Goal: Information Seeking & Learning: Learn about a topic

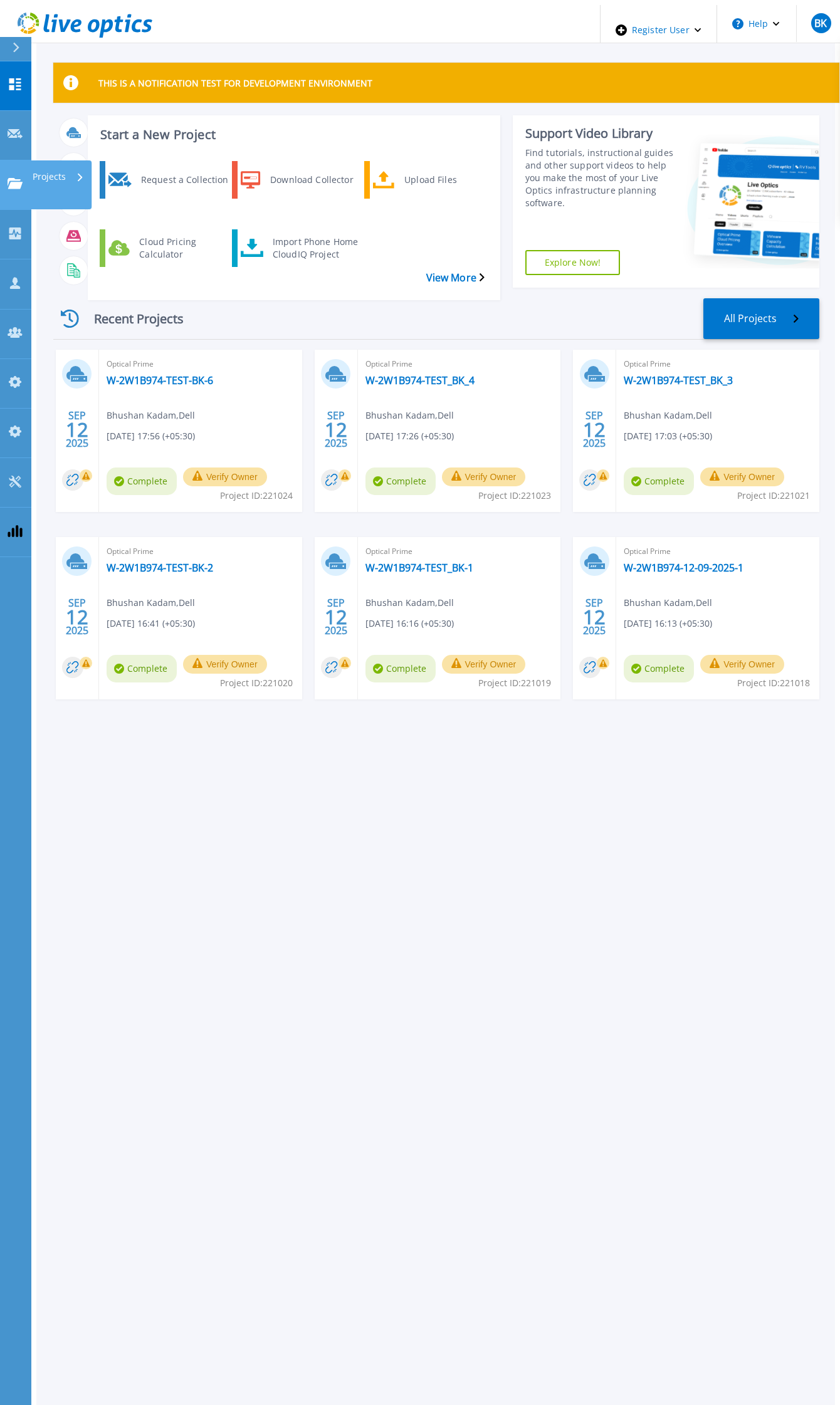
click at [17, 160] on link "Projects Projects" at bounding box center [15, 185] width 32 height 49
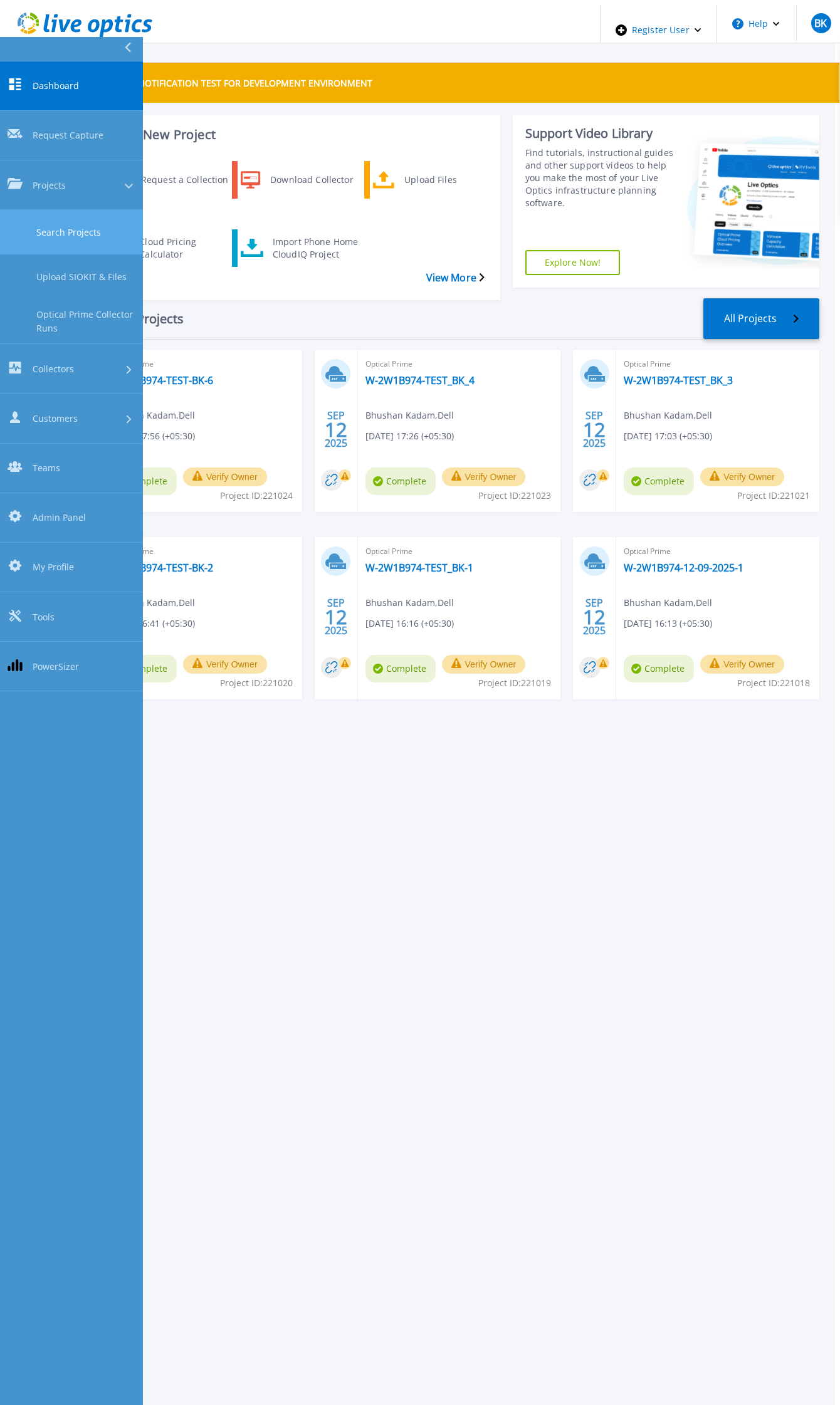
click at [39, 210] on link "Search Projects" at bounding box center [71, 232] width 143 height 45
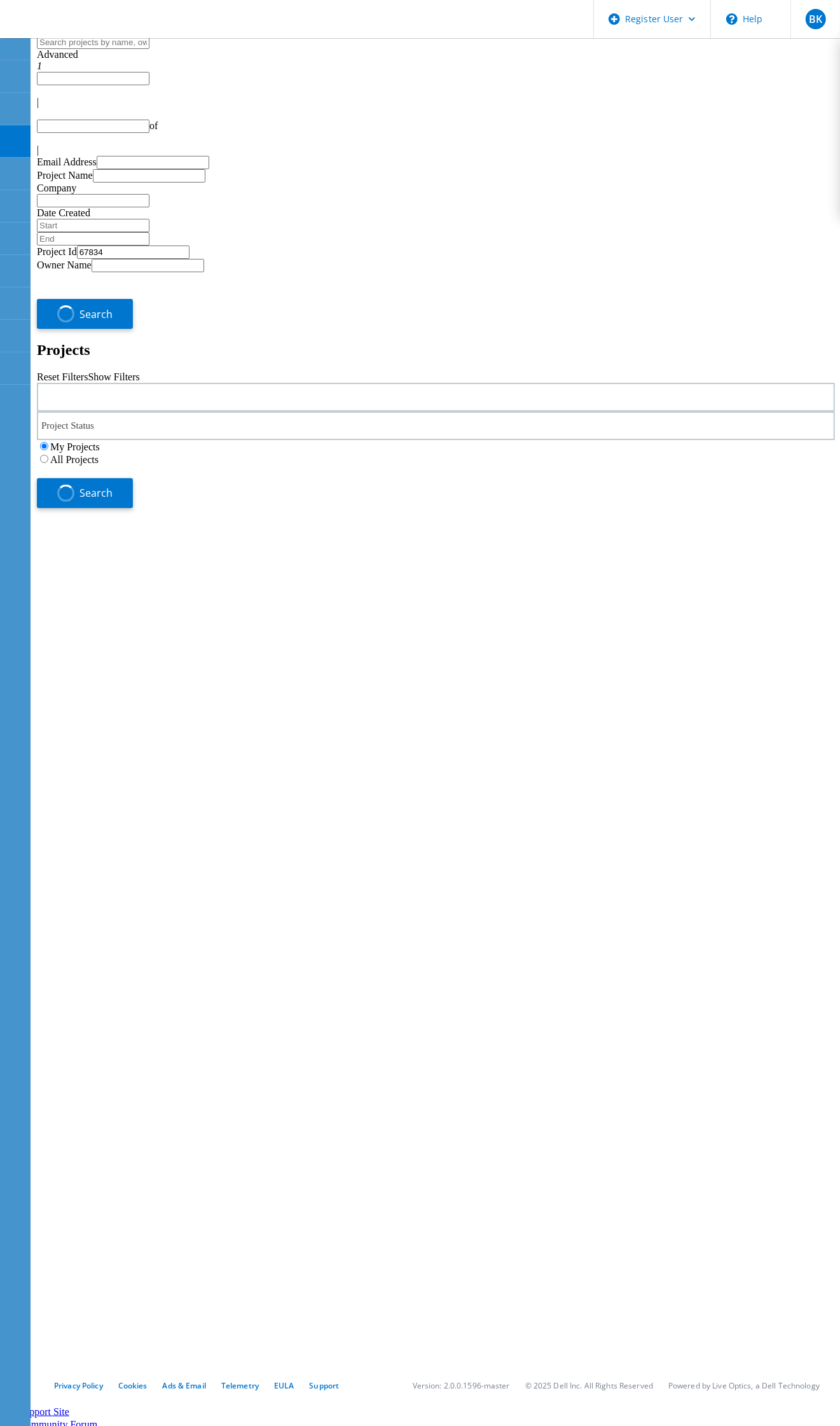
type input "1"
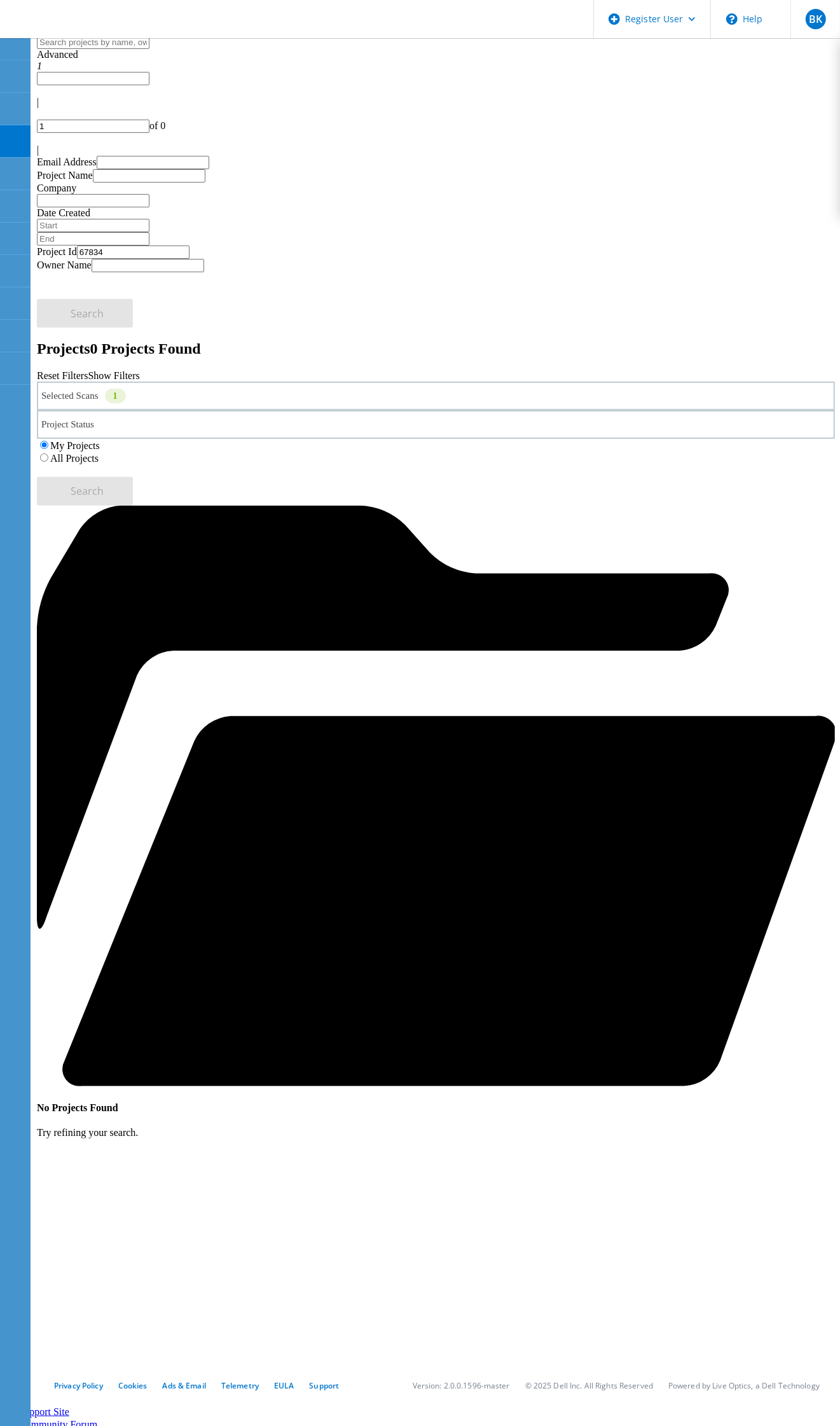
click at [140, 382] on div "Selected Scans 1" at bounding box center [436, 396] width 799 height 29
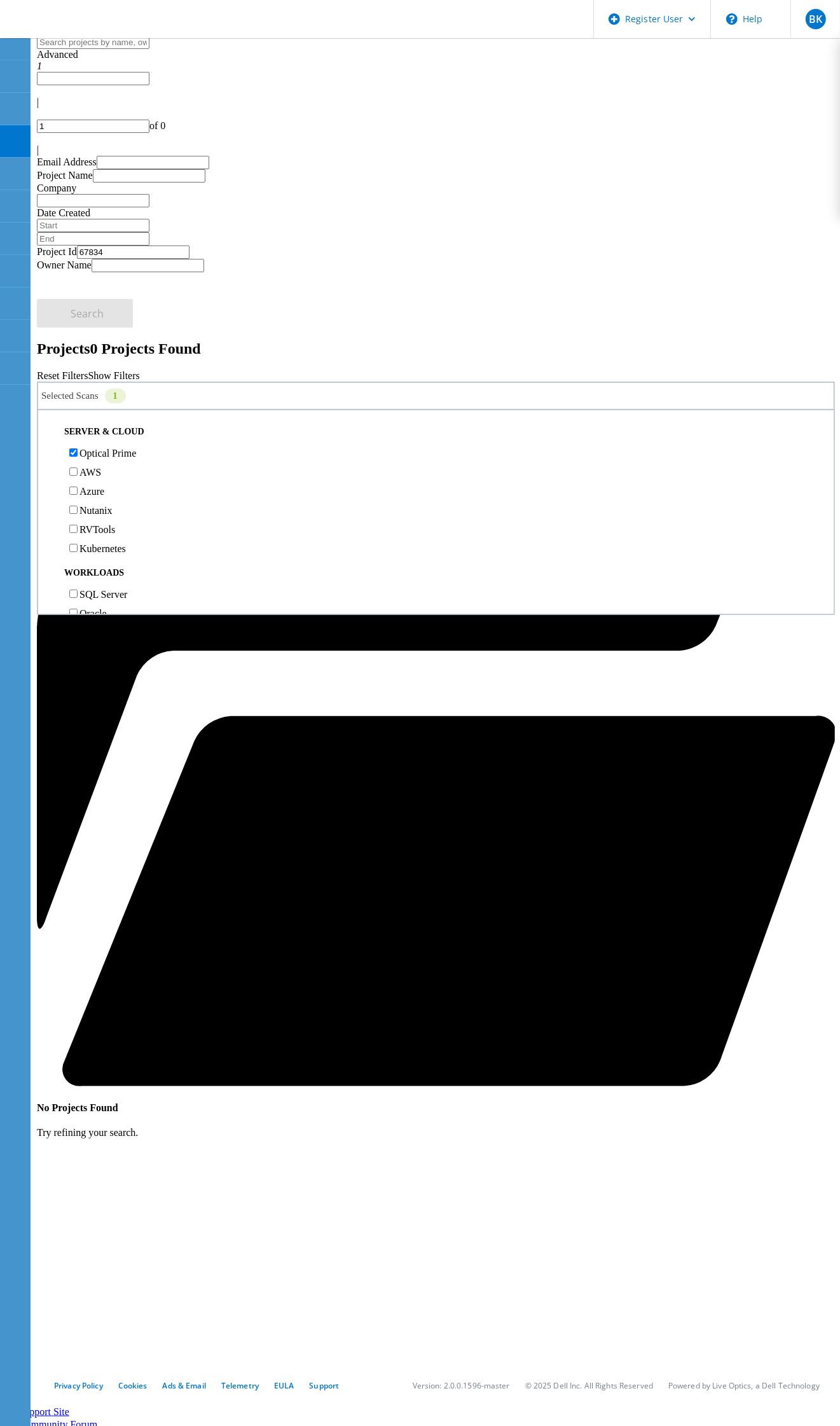
click at [140, 382] on div "Selected Scans 1" at bounding box center [436, 396] width 799 height 29
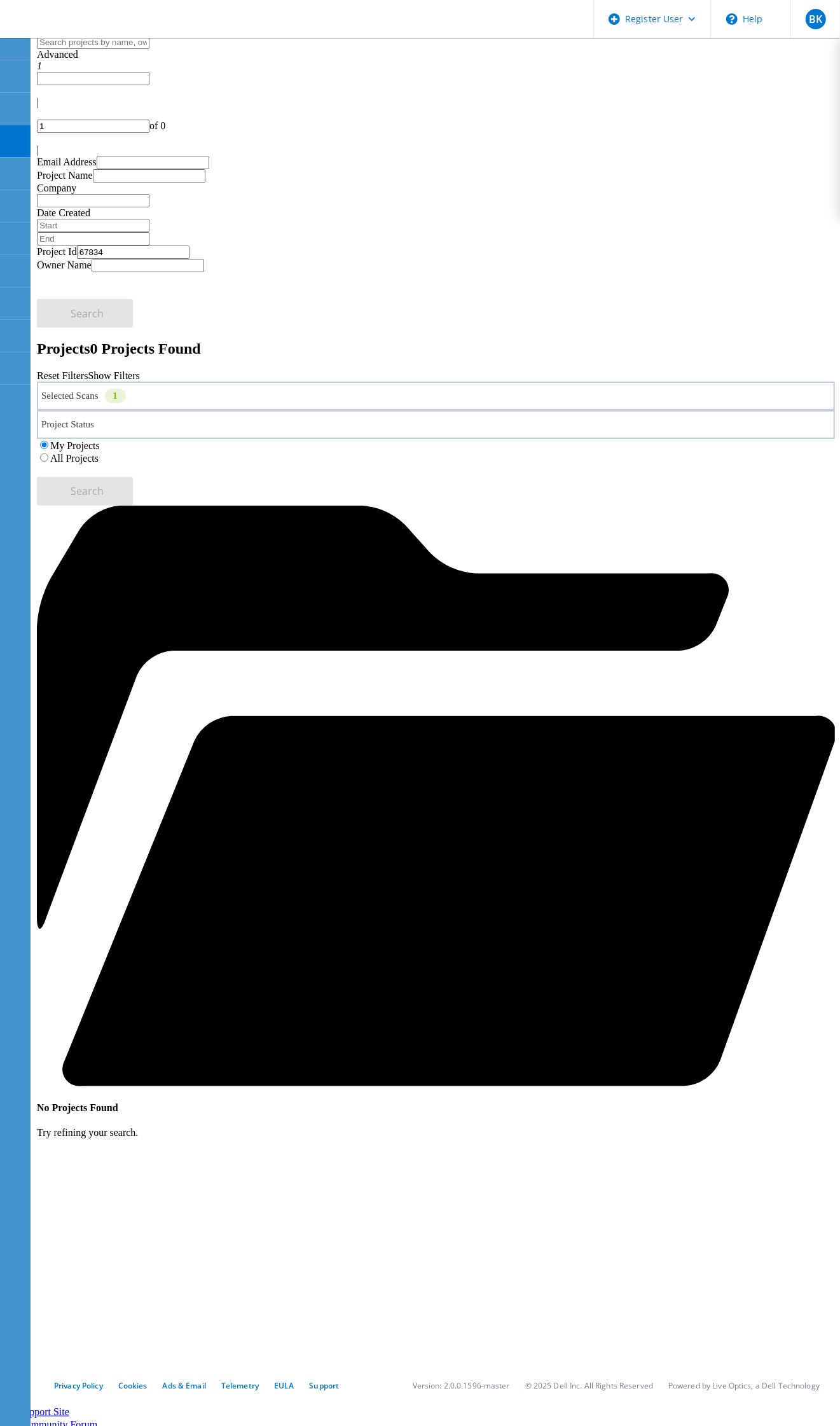
click at [494, 72] on div "Advanced 1" at bounding box center [436, 60] width 799 height 23
click at [175, 246] on div "Project Id 67834" at bounding box center [436, 252] width 799 height 13
click at [111, 246] on input "67834" at bounding box center [133, 252] width 113 height 13
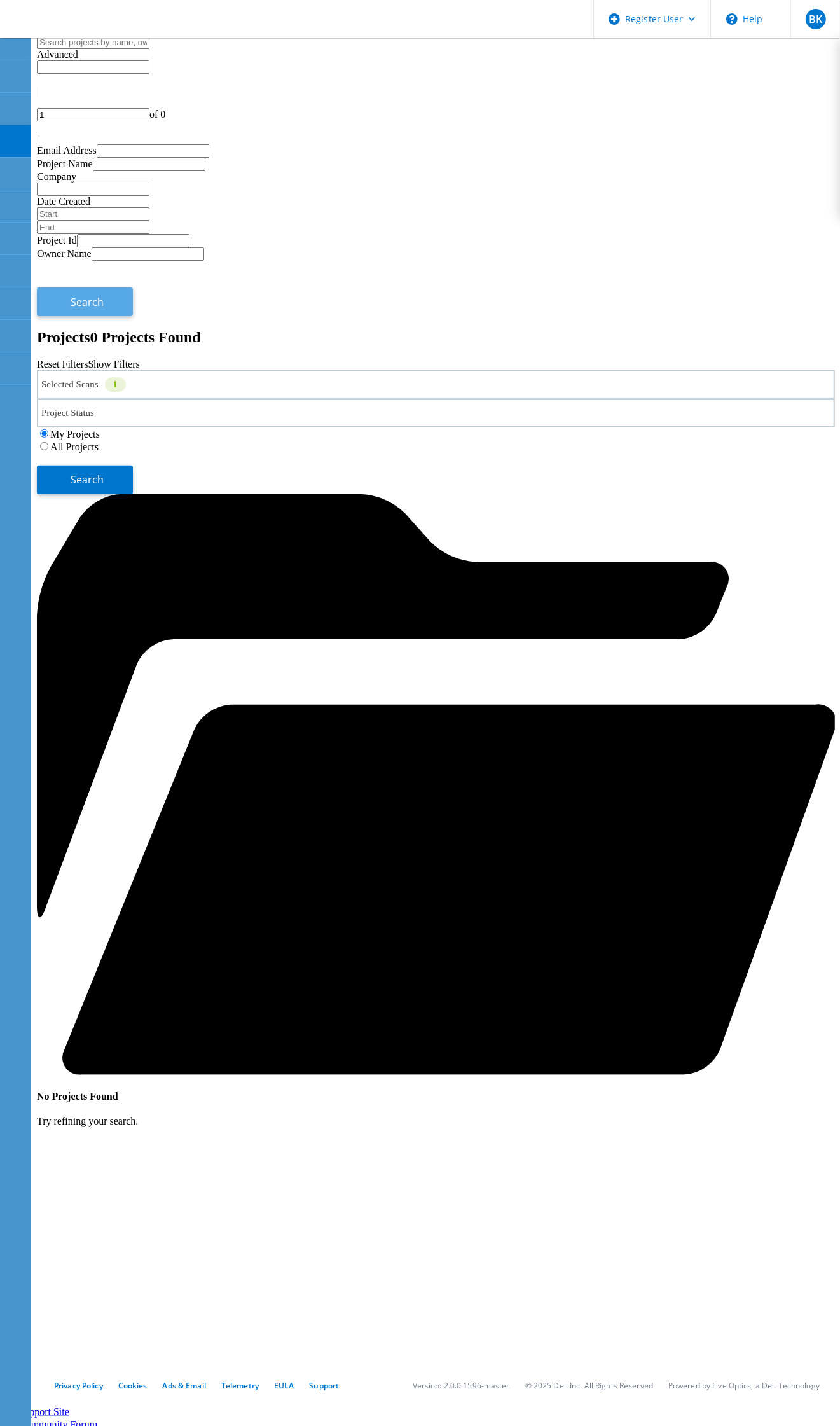
click at [104, 295] on span "Search" at bounding box center [88, 302] width 33 height 14
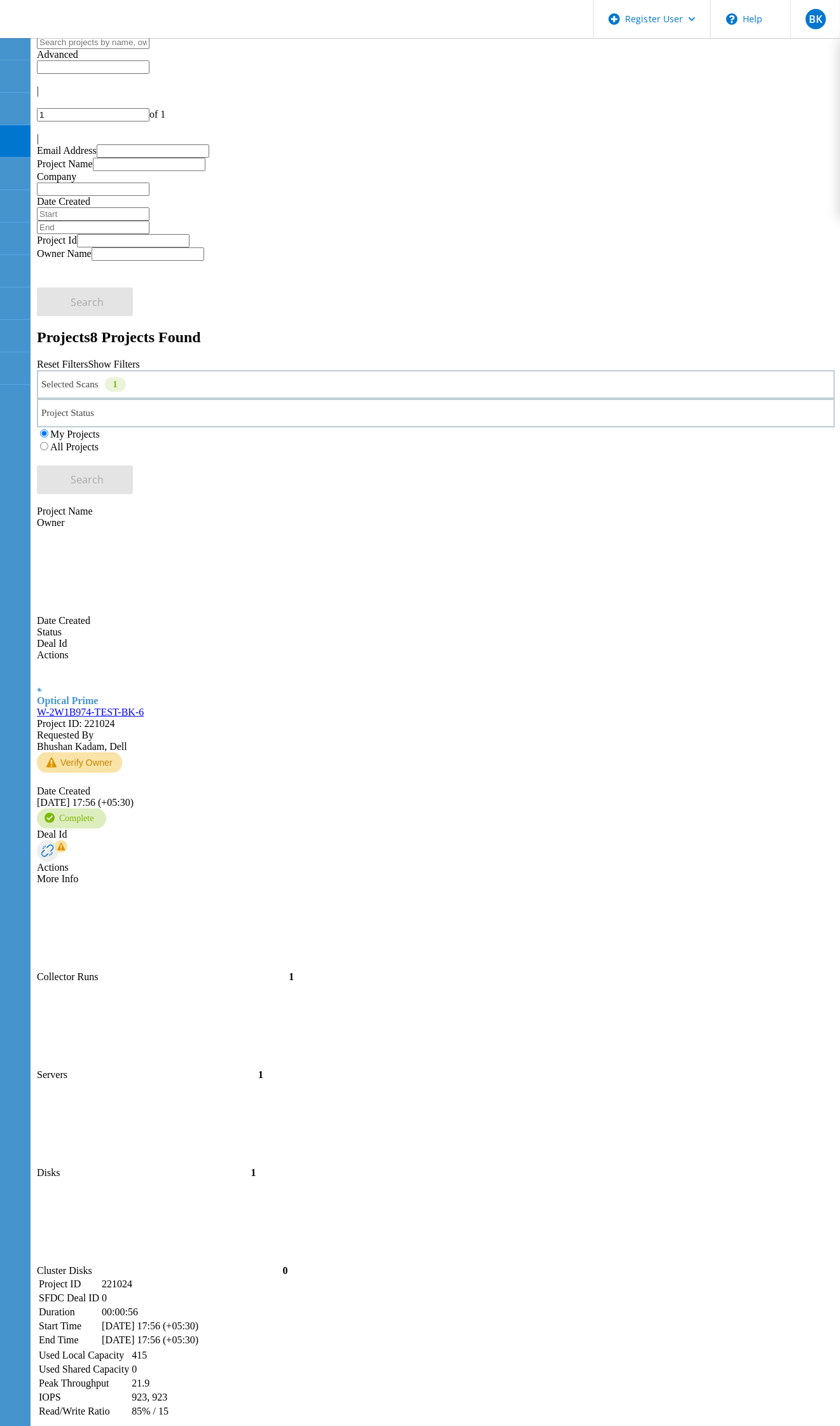
click at [78, 55] on span "Advanced" at bounding box center [57, 55] width 41 height 11
drag, startPoint x: 218, startPoint y: 250, endPoint x: 90, endPoint y: 255, distance: 128.1
click at [90, 706] on div "W-2W1B974-TEST-BK-6 Project ID: 221024" at bounding box center [436, 717] width 799 height 23
click at [99, 441] on label "All Projects" at bounding box center [74, 447] width 48 height 11
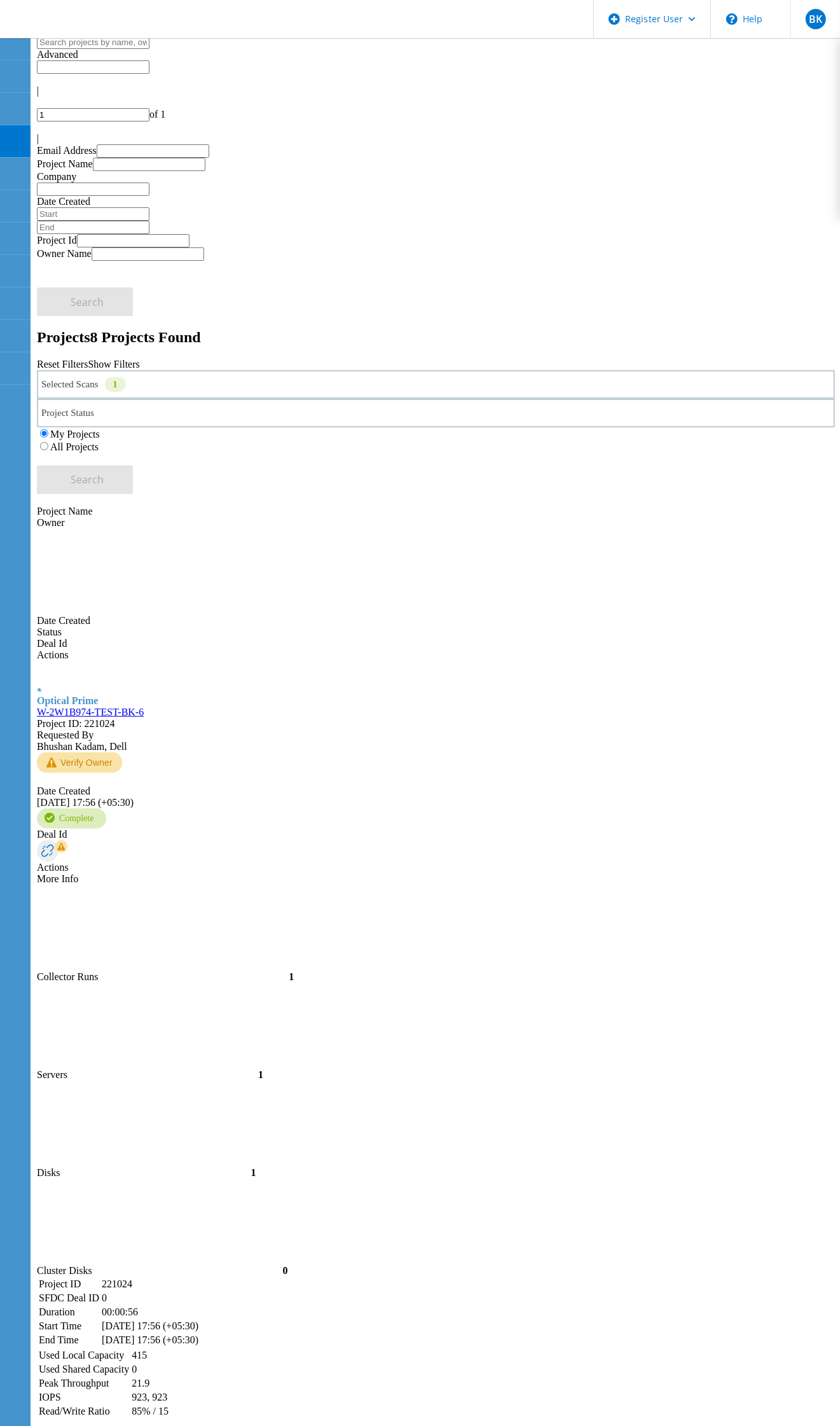
click at [48, 442] on input "All Projects" at bounding box center [44, 446] width 9 height 9
click at [133, 465] on button "Search" at bounding box center [84, 480] width 96 height 29
click at [100, 429] on label "My Projects" at bounding box center [74, 434] width 49 height 11
click at [48, 429] on input "My Projects" at bounding box center [44, 433] width 9 height 9
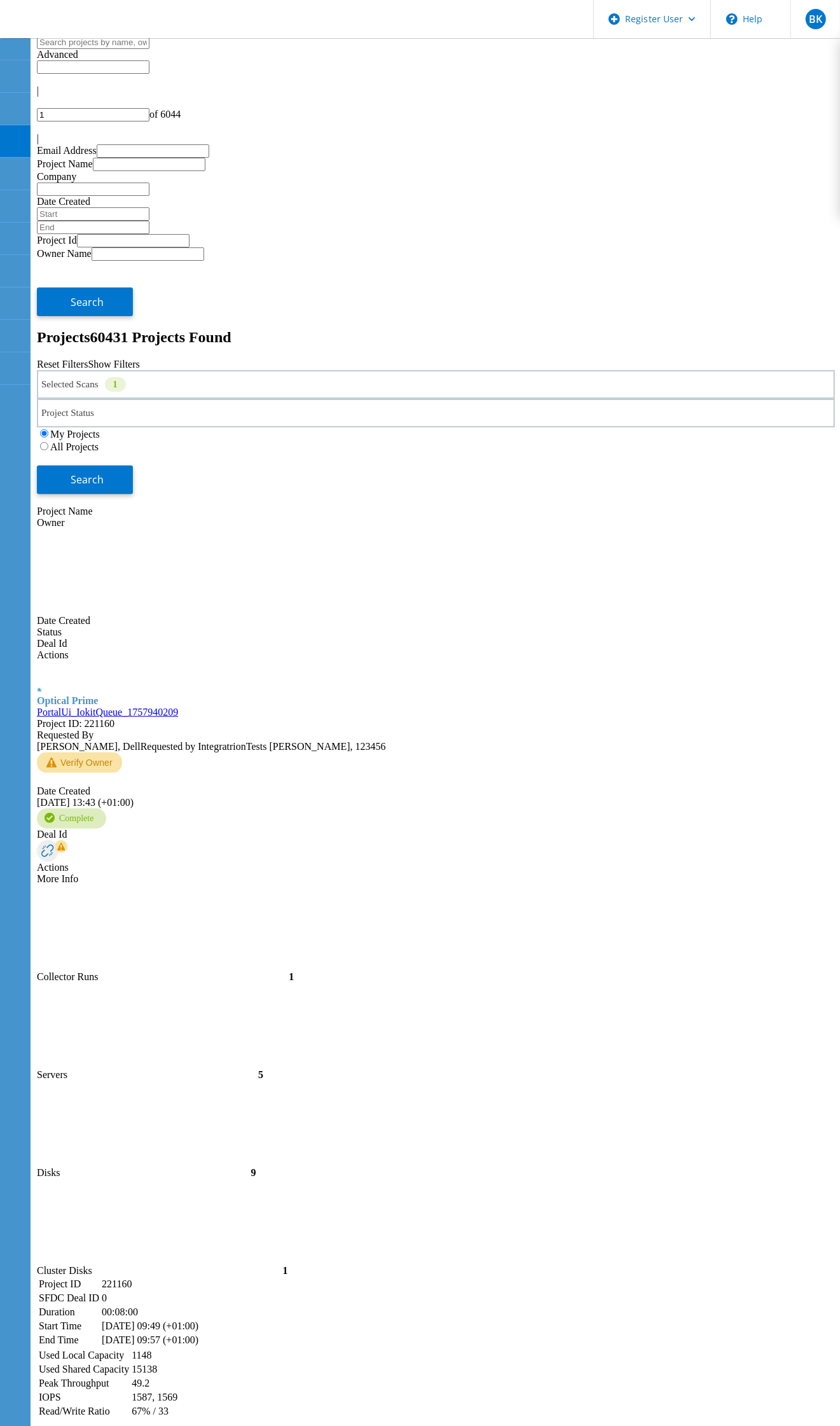
click at [688, 427] on div "My Projects All Projects" at bounding box center [436, 440] width 799 height 26
click at [104, 472] on span "Search" at bounding box center [88, 480] width 33 height 14
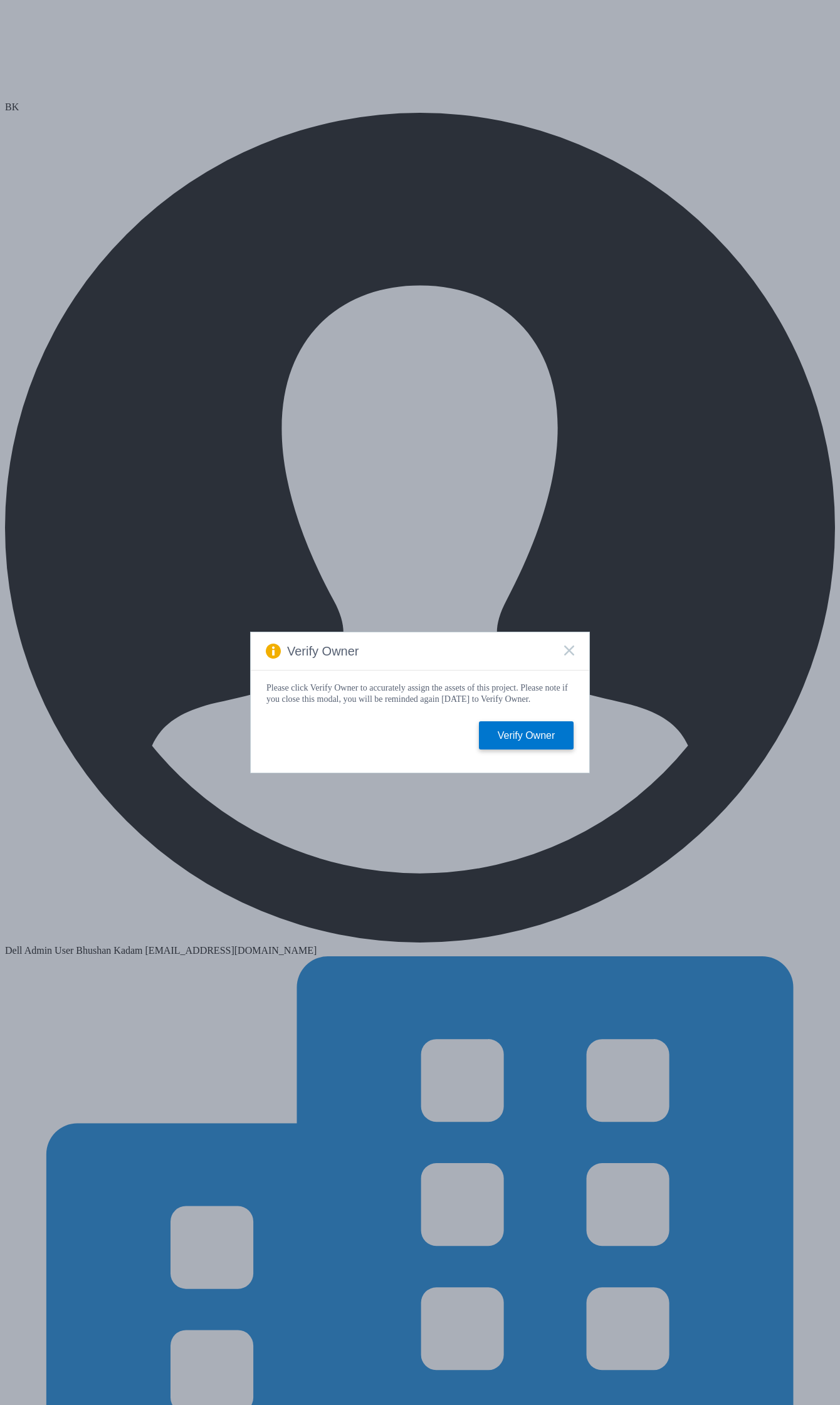
click at [568, 650] on icon at bounding box center [569, 650] width 10 height 10
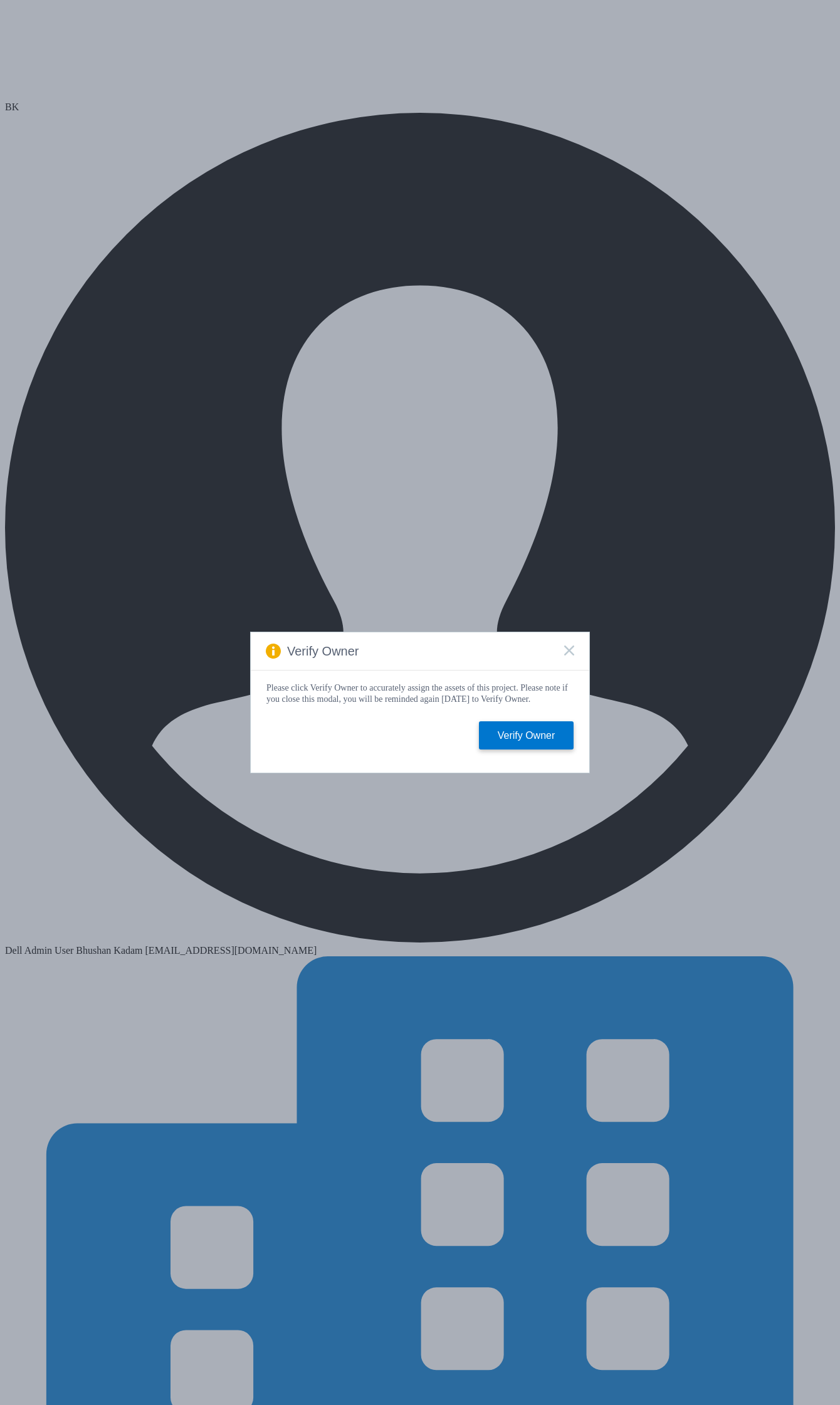
click at [569, 647] on rect at bounding box center [569, 650] width 11 height 11
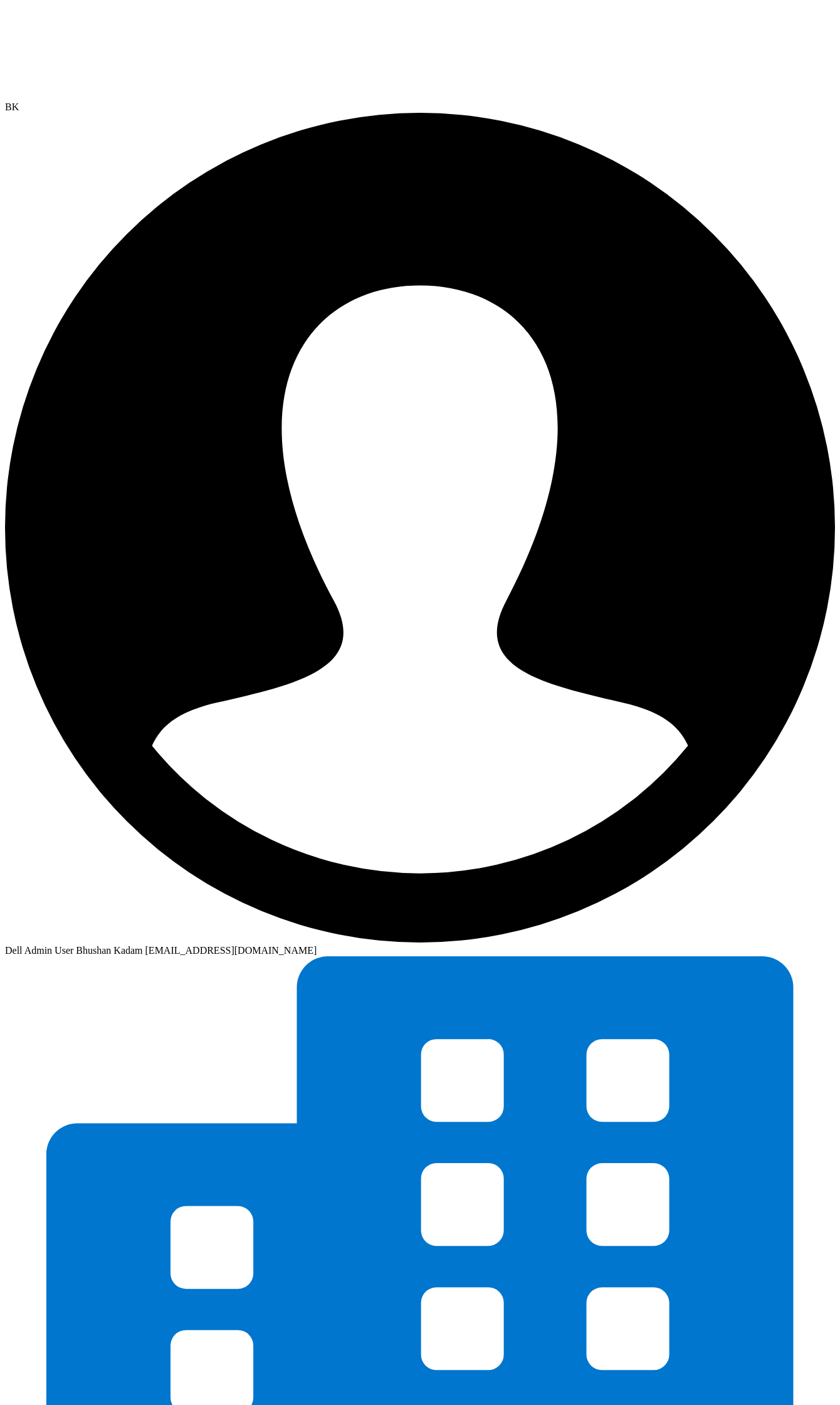
radio input "true"
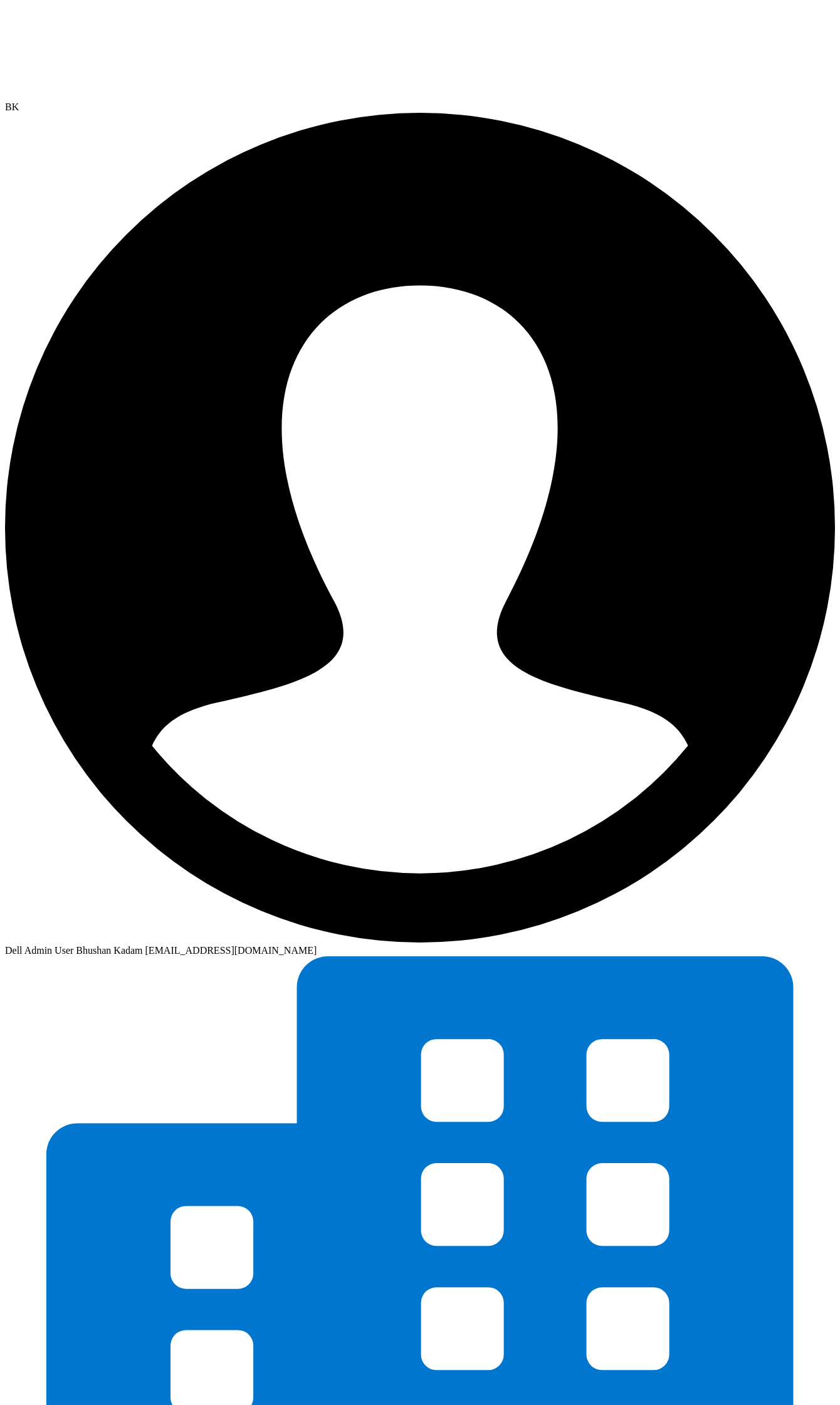
radio input "true"
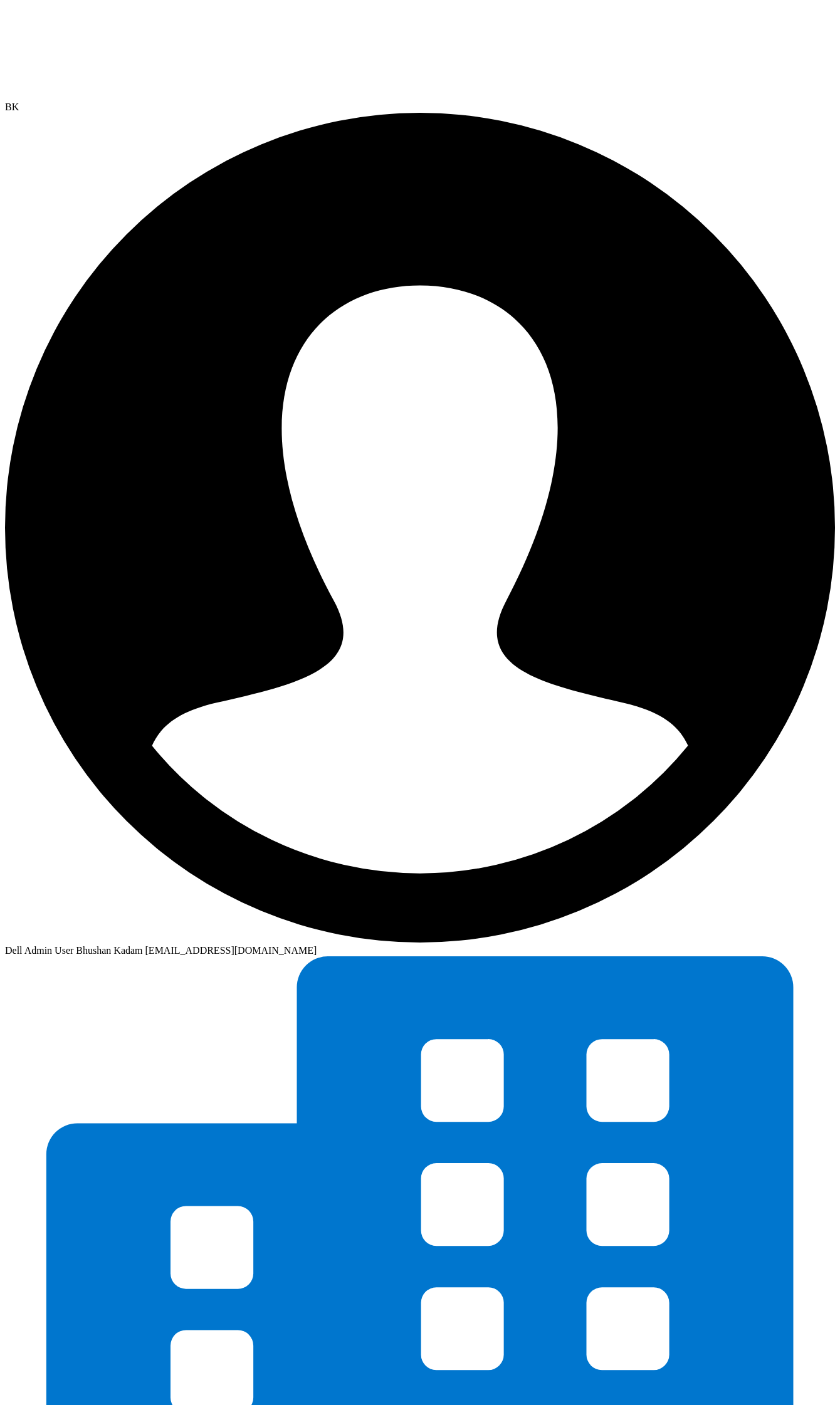
radio input "true"
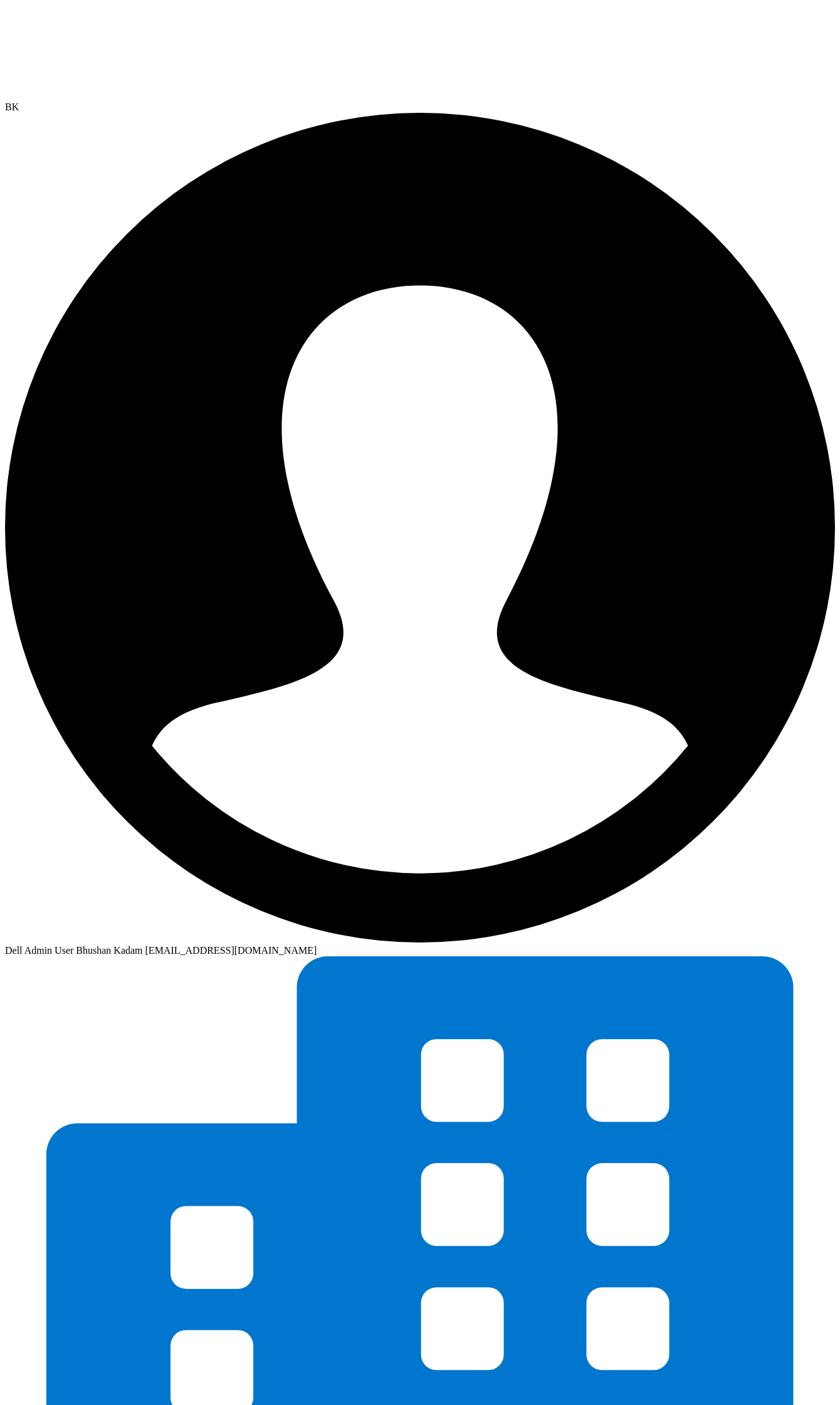
radio input "true"
radio input "false"
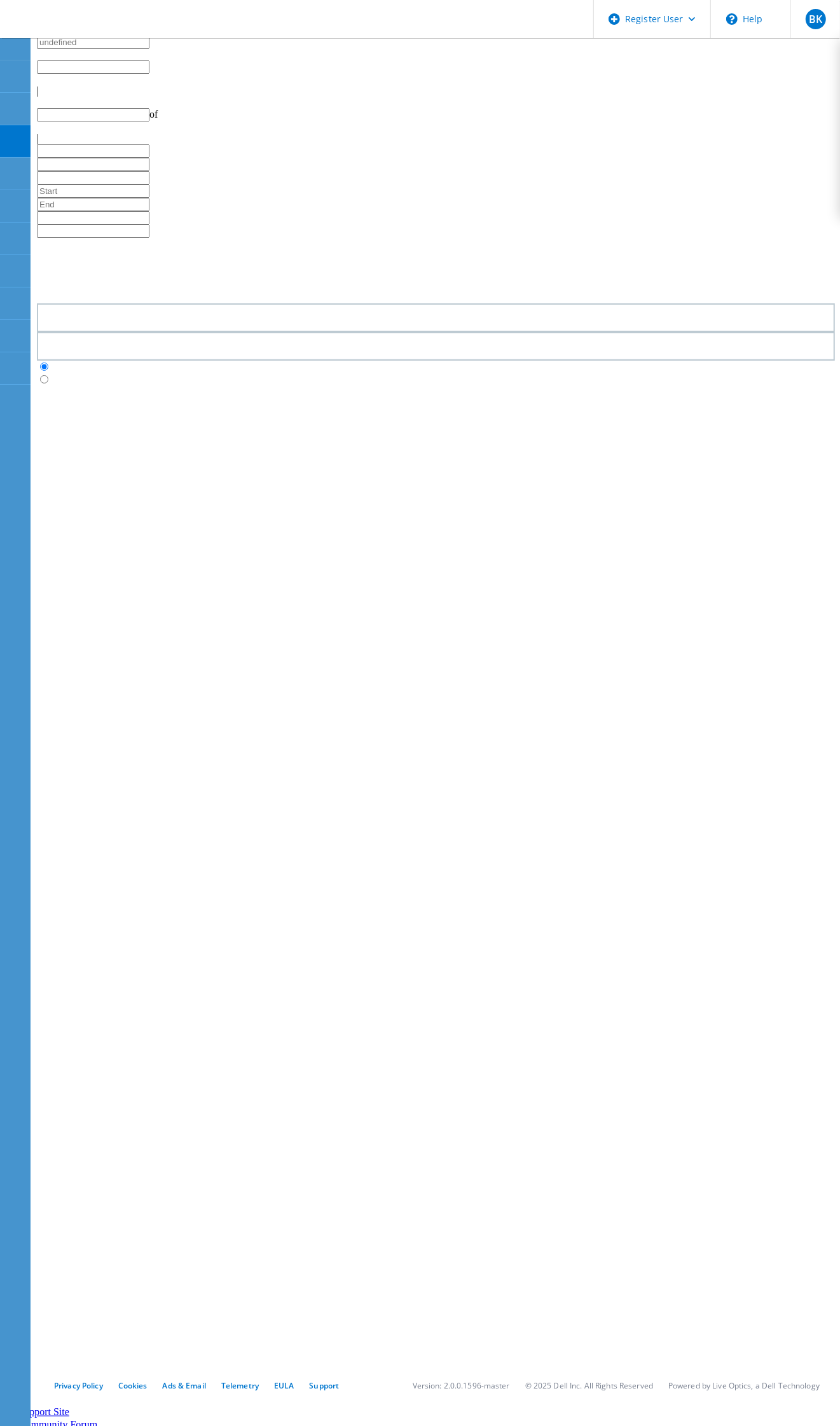
type input "1"
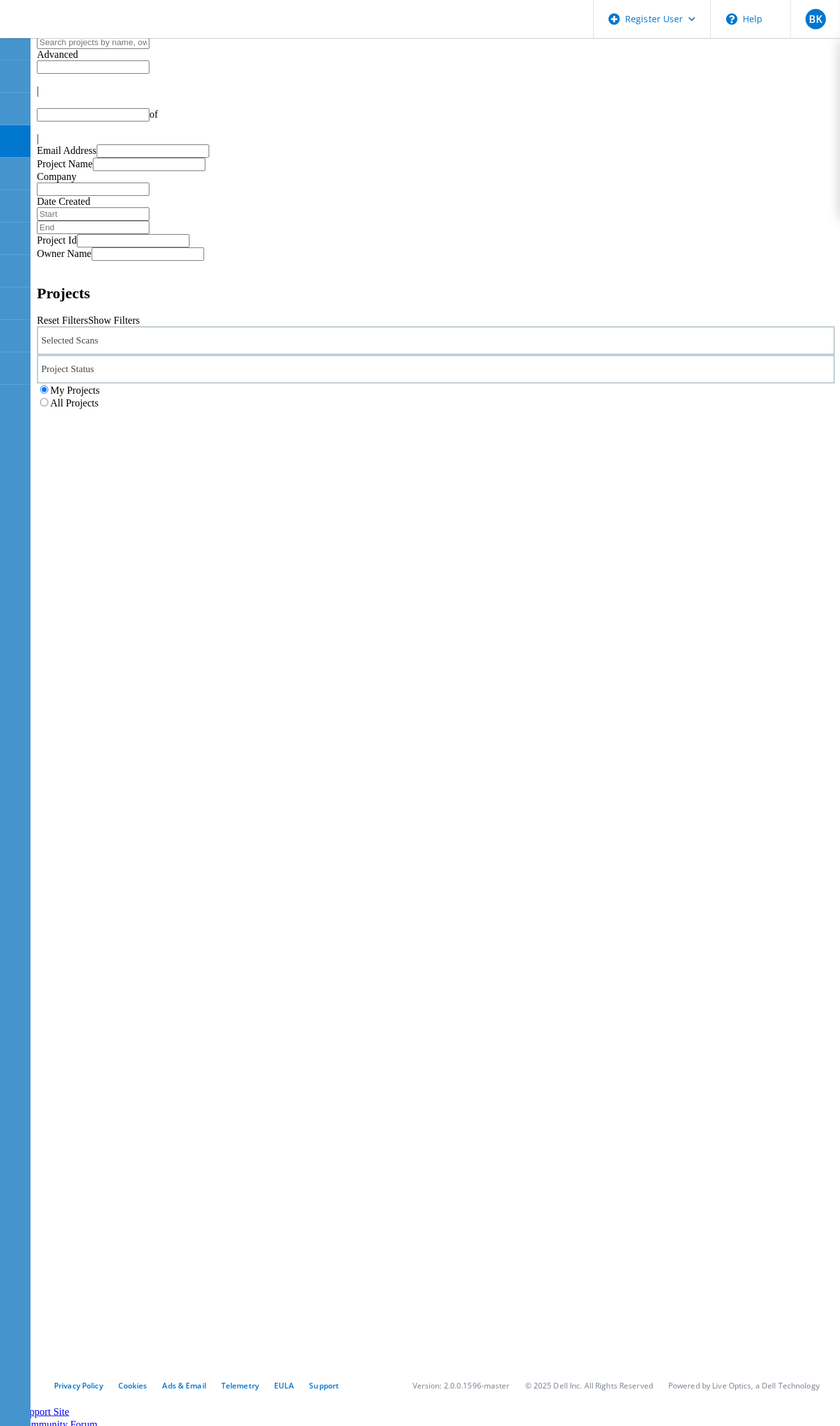
type input "1"
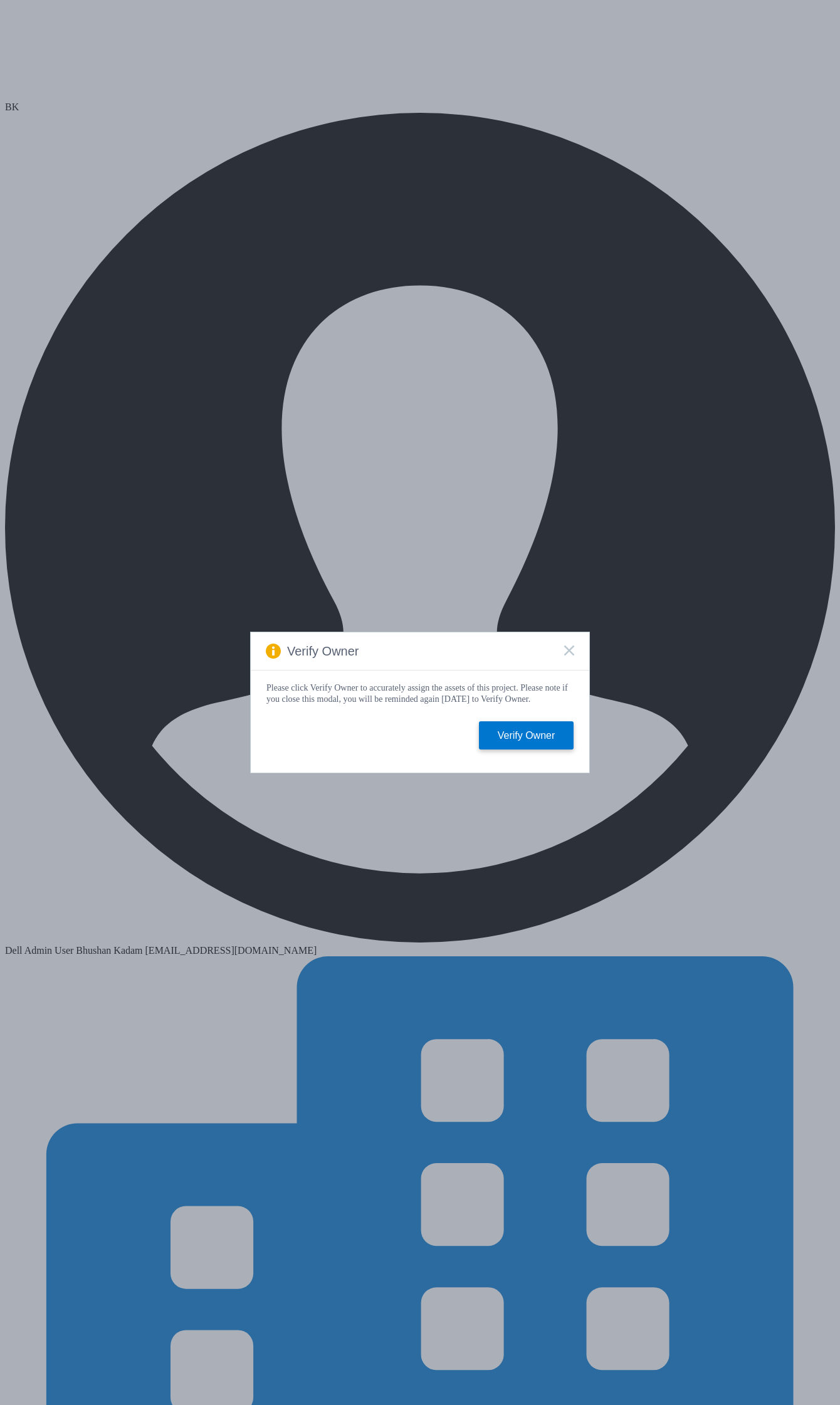
click at [535, 647] on rect at bounding box center [569, 650] width 11 height 11
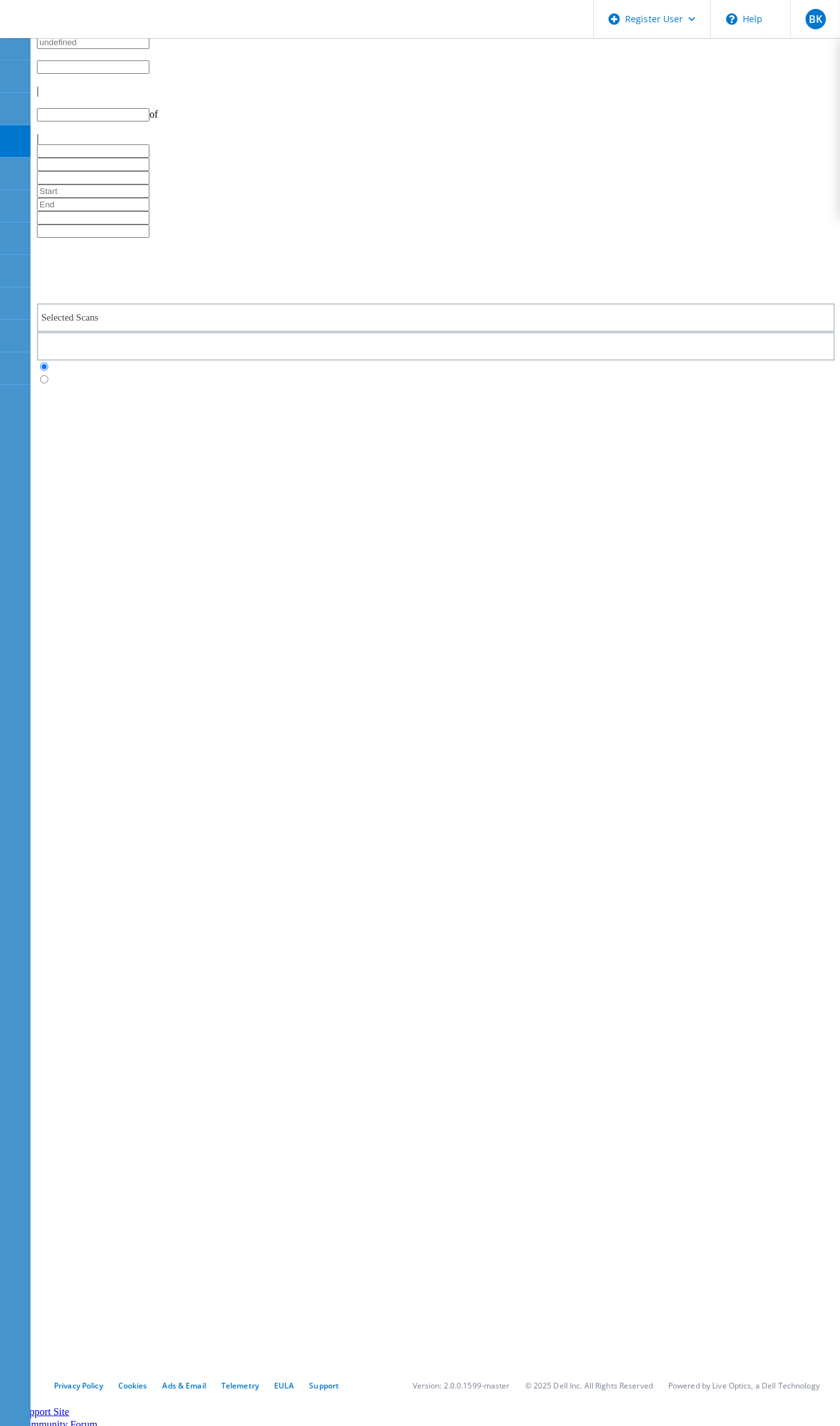
type input "1"
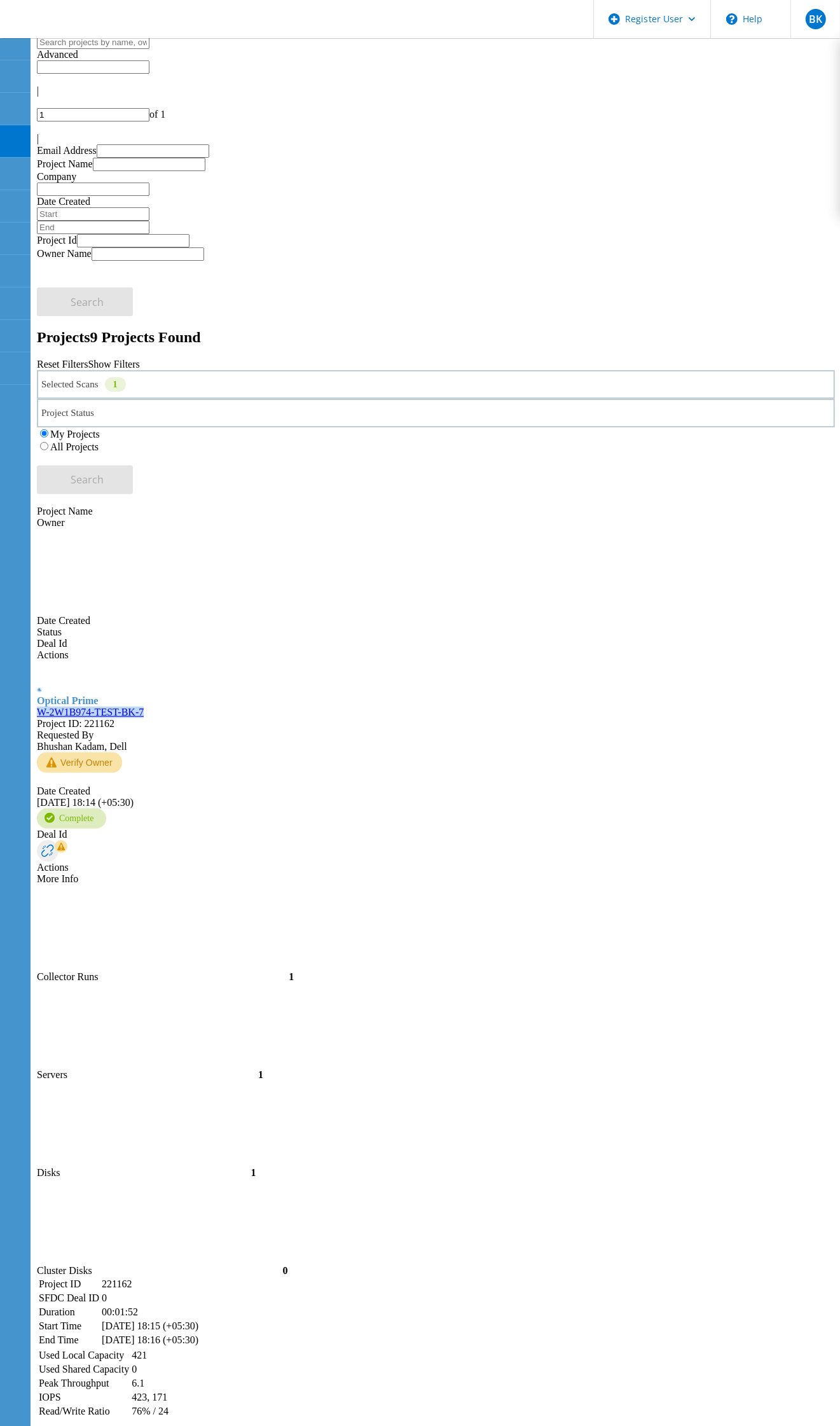
drag, startPoint x: 206, startPoint y: 254, endPoint x: 87, endPoint y: 257, distance: 119.0
click at [87, 706] on div "W-2W1B974-TEST-BK-7 Project ID: 221162" at bounding box center [436, 717] width 799 height 23
copy link "W-2W1B974-TEST-BK-7"
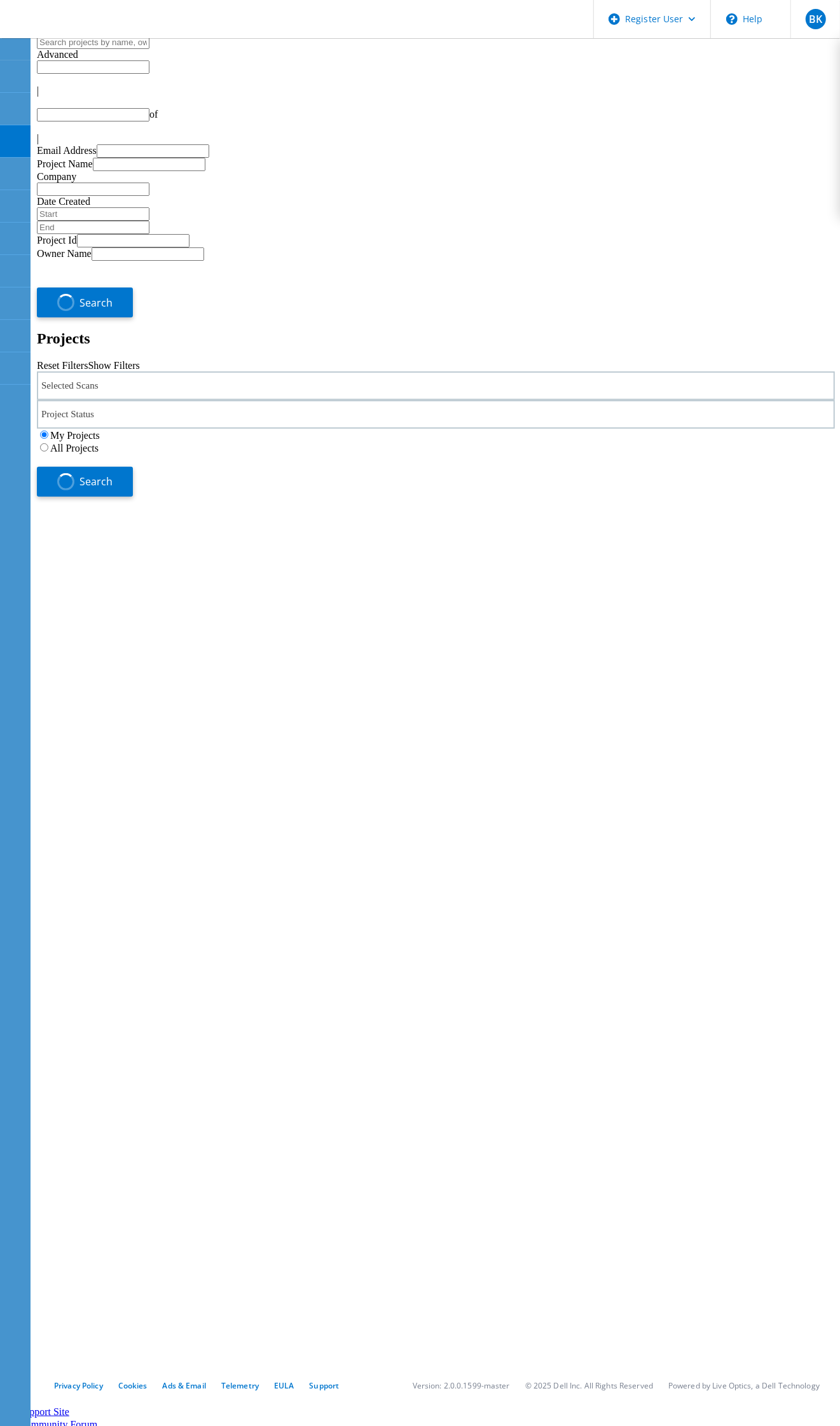
type input "1"
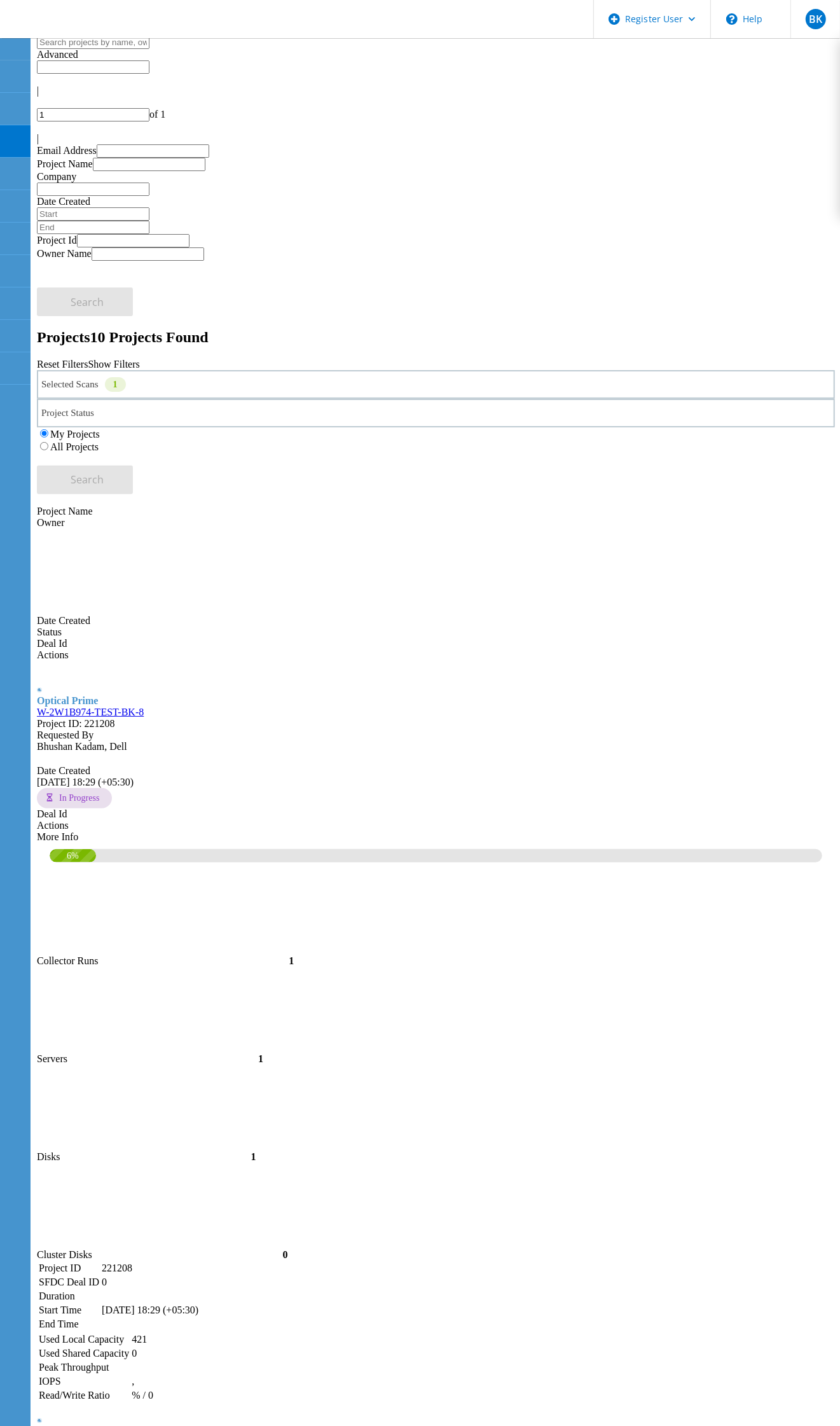
click at [144, 706] on link "W-2W1B974-TEST-BK-8" at bounding box center [90, 712] width 107 height 11
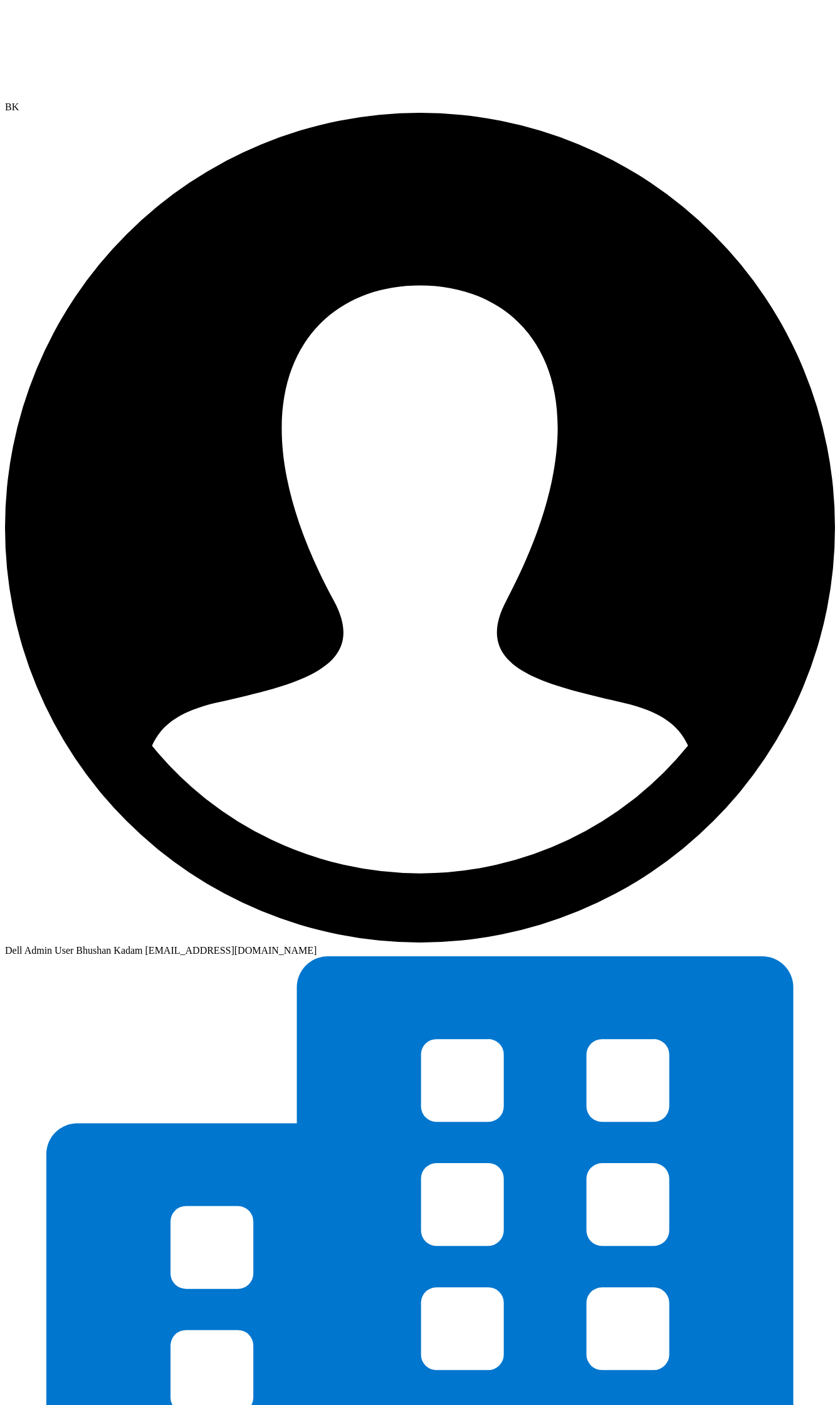
click at [65, 42] on div at bounding box center [420, 53] width 830 height 96
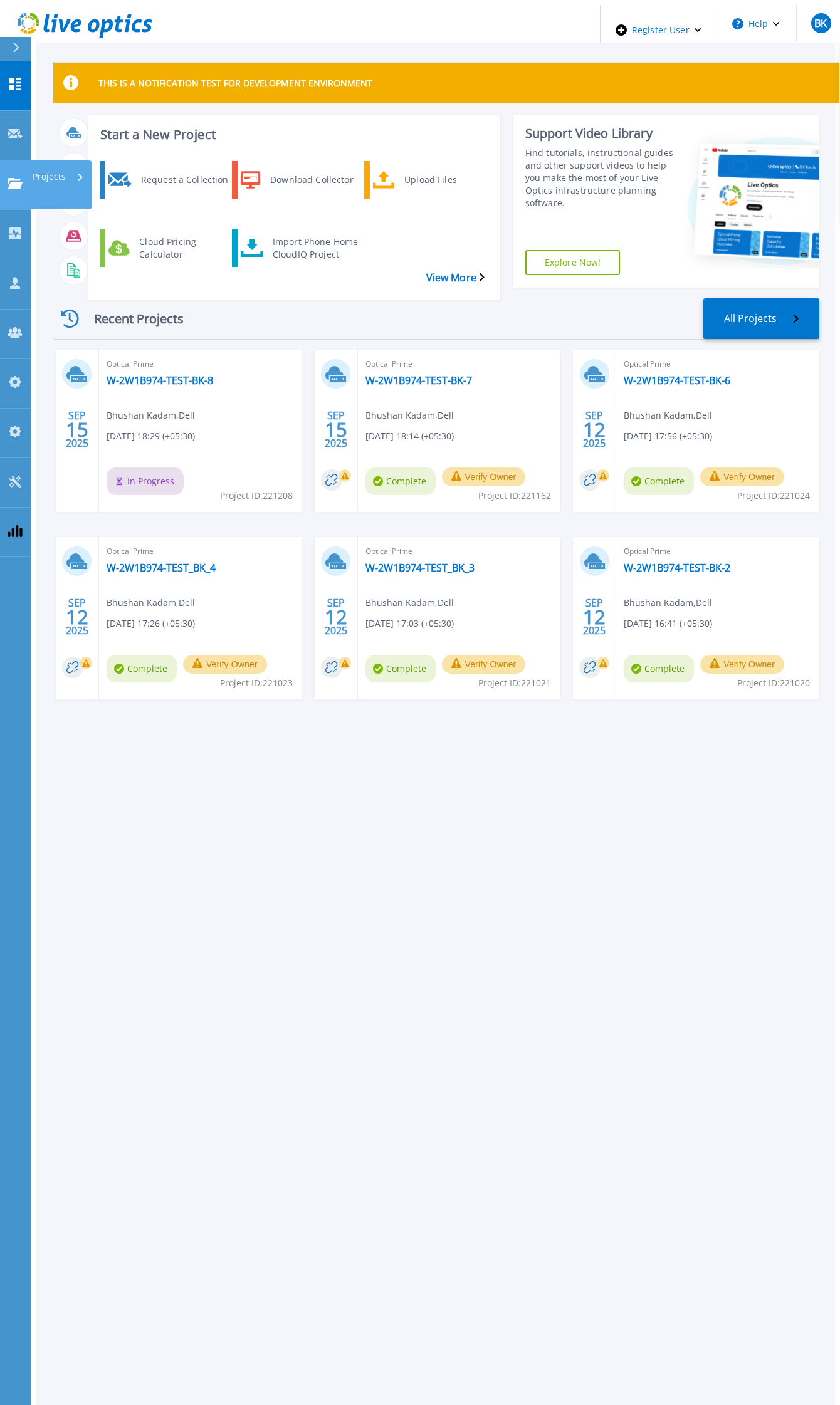
click at [57, 160] on p "Projects" at bounding box center [49, 176] width 33 height 32
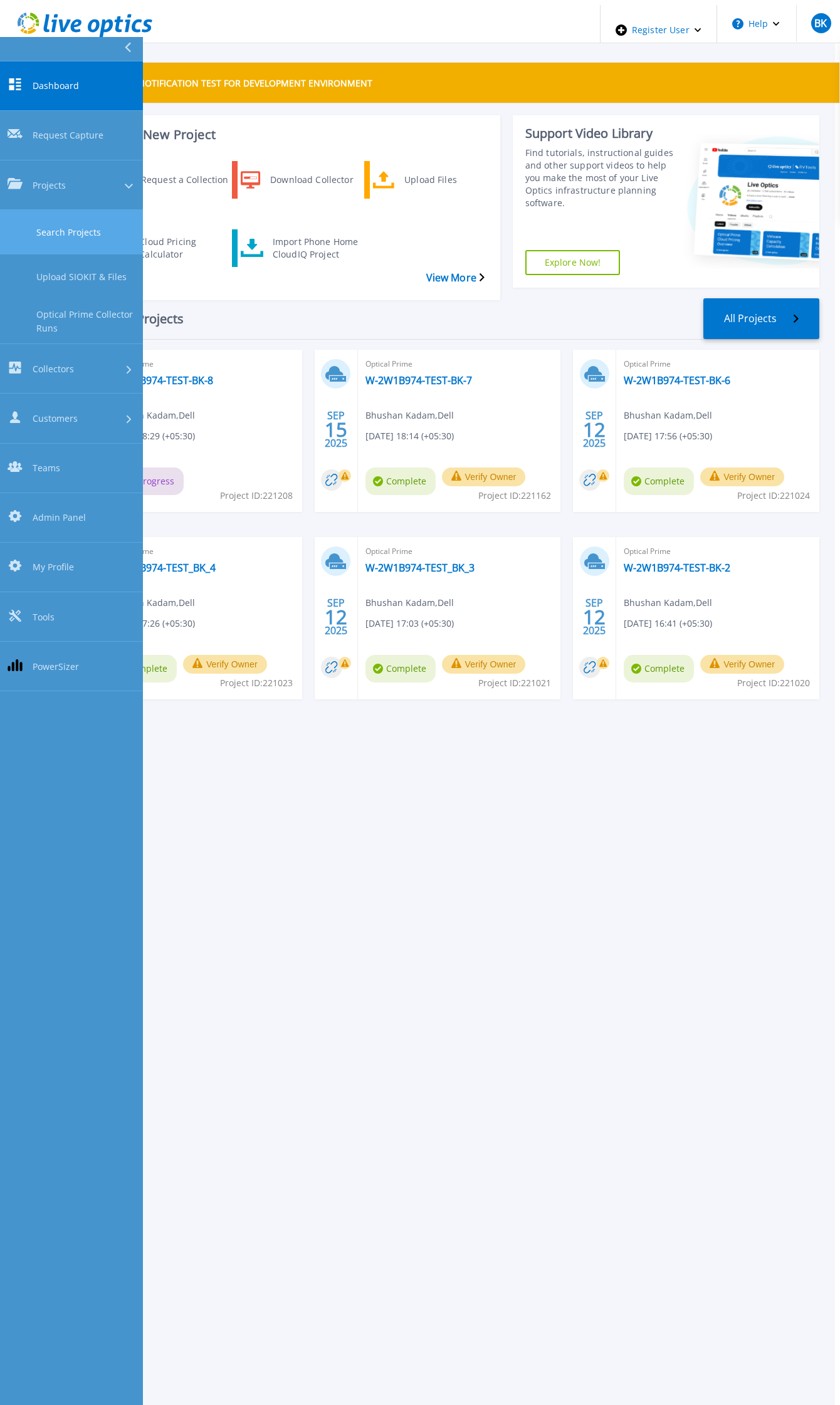
click at [56, 210] on link "Search Projects" at bounding box center [71, 232] width 143 height 45
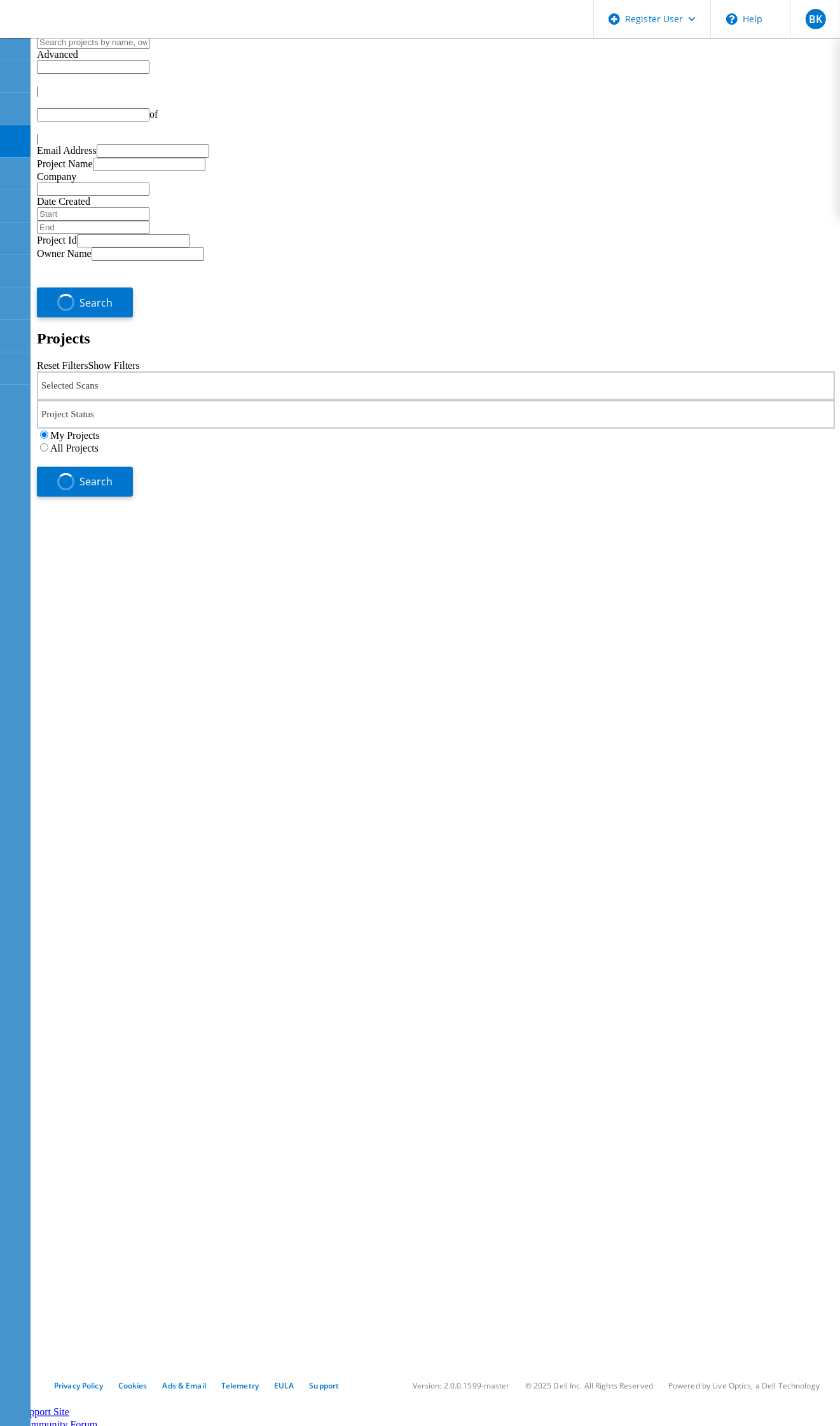
type input "1"
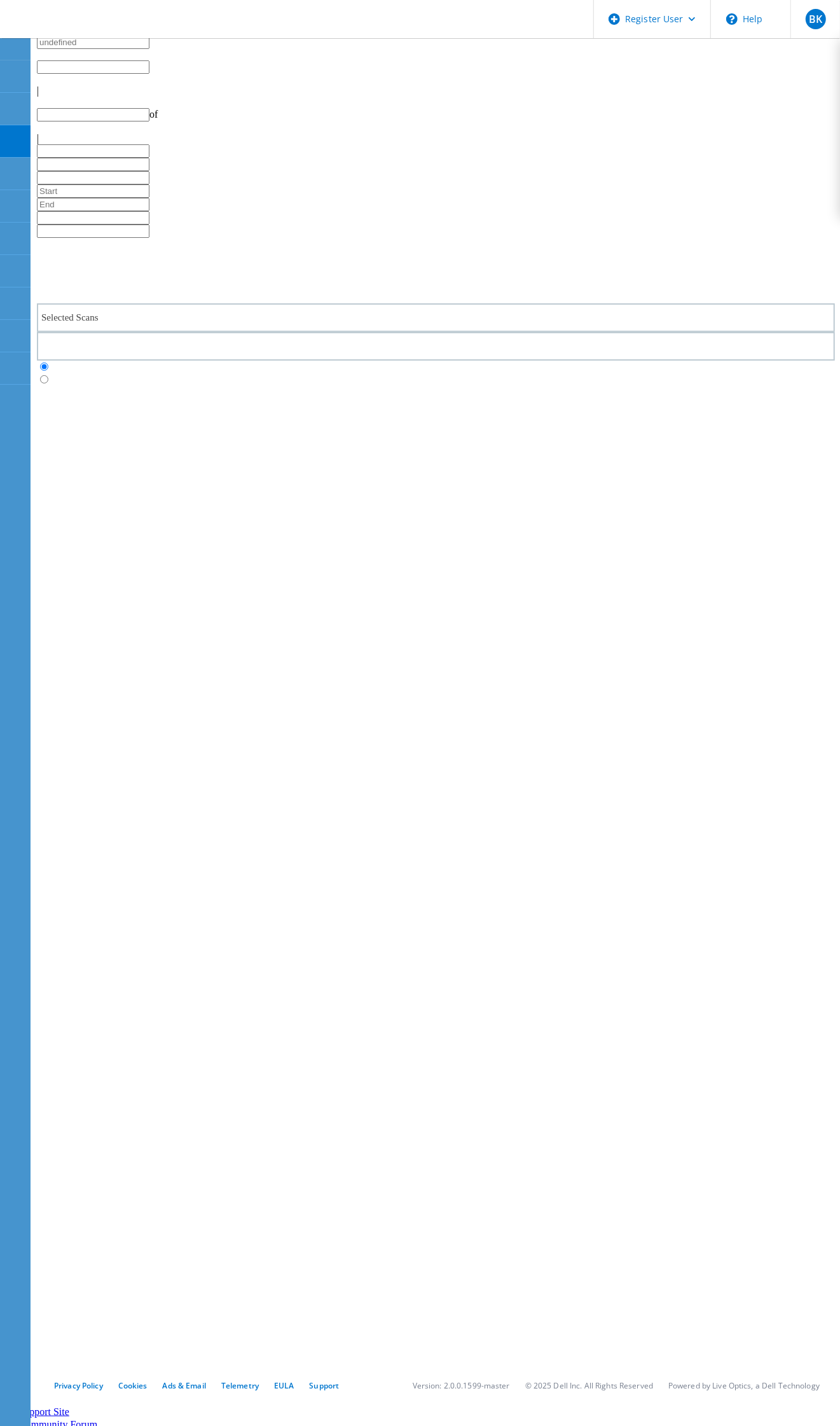
type input "1"
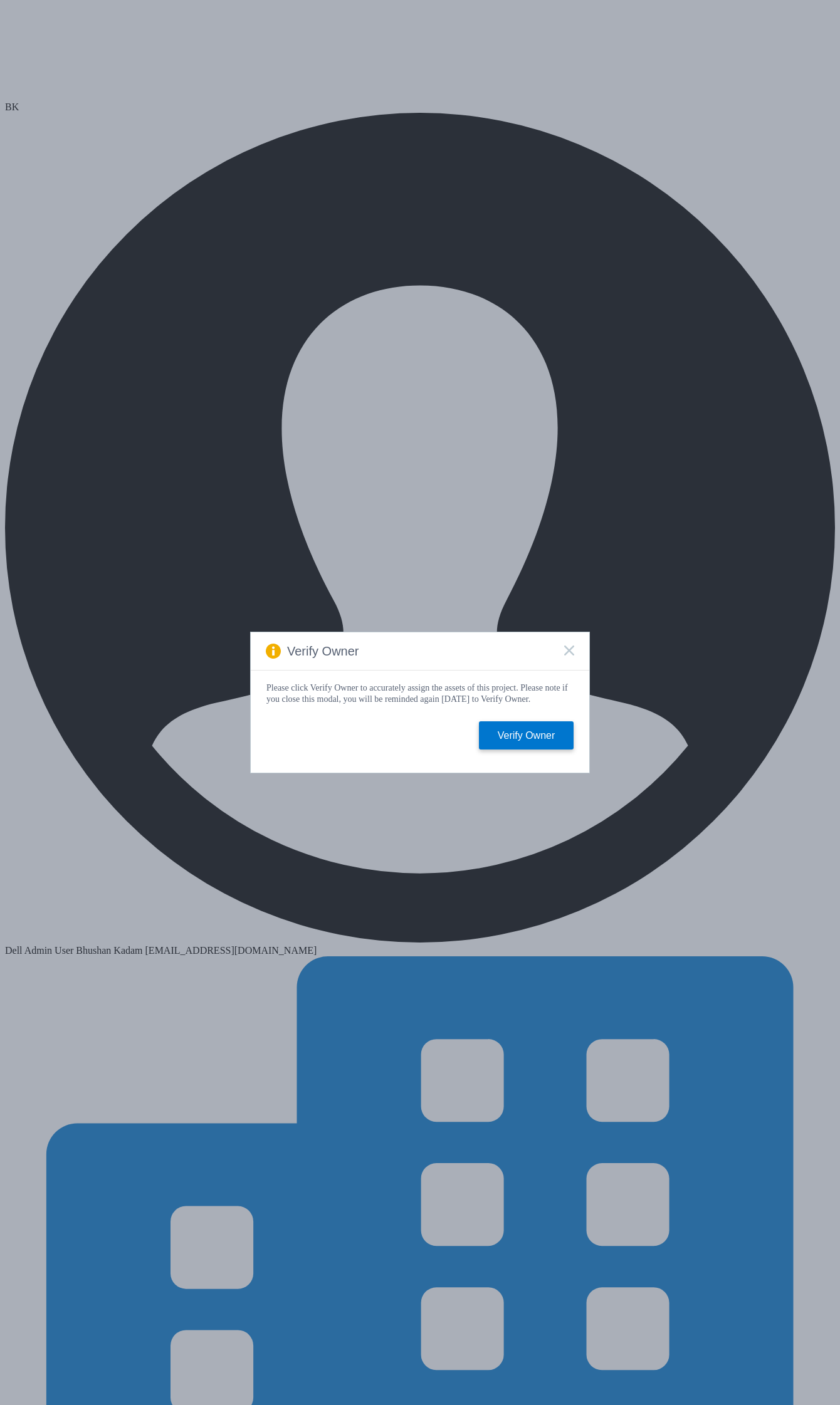
click at [572, 641] on div "Verify Owner" at bounding box center [419, 652] width 338 height 39
click at [570, 646] on rect at bounding box center [569, 650] width 11 height 11
